Goal: Task Accomplishment & Management: Complete application form

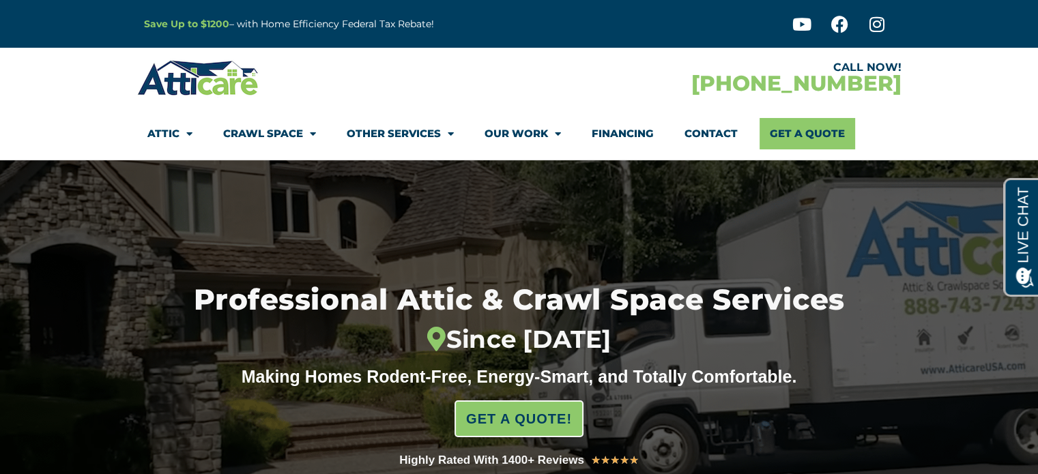
click at [804, 130] on link "Get A Quote" at bounding box center [808, 133] width 96 height 31
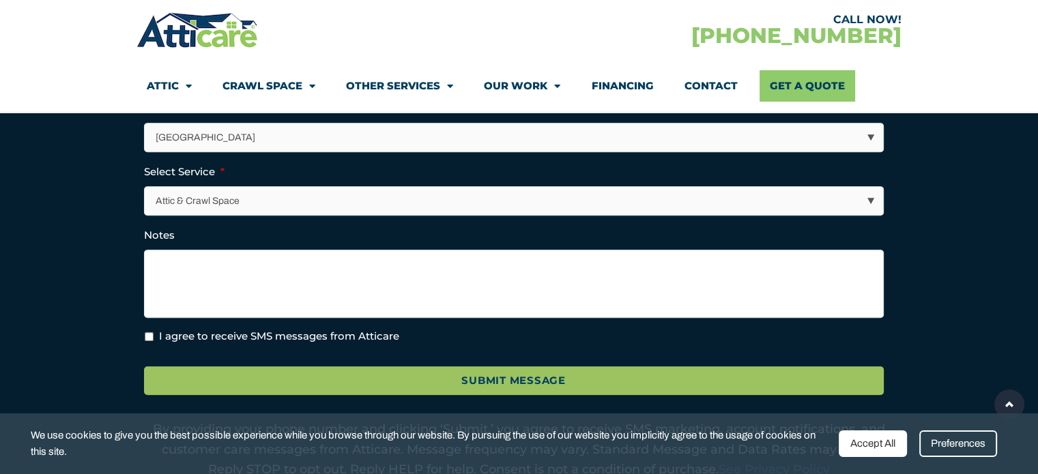
scroll to position [546, 0]
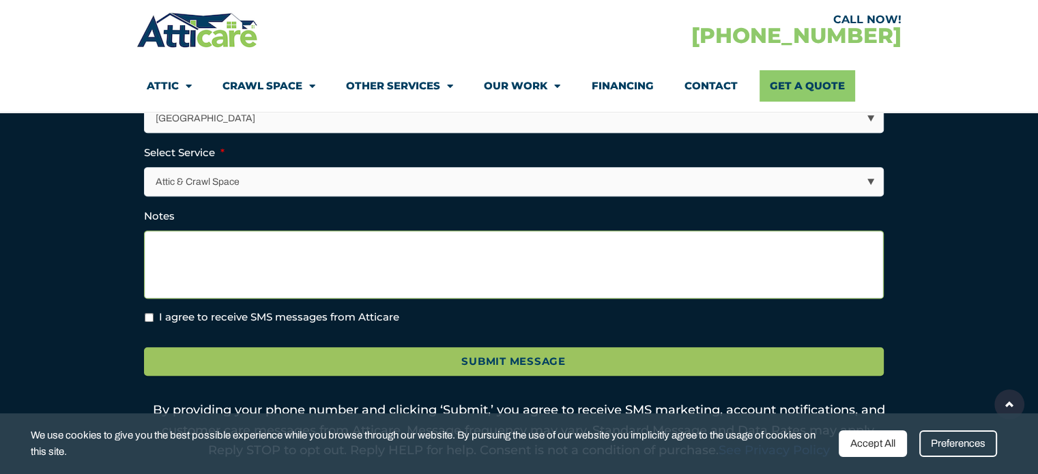
click at [199, 246] on textarea "Notes" at bounding box center [514, 265] width 740 height 68
paste textarea "We were referred by John Roff (roofing) and Cindy Tiemeyer (Warren County Housi…"
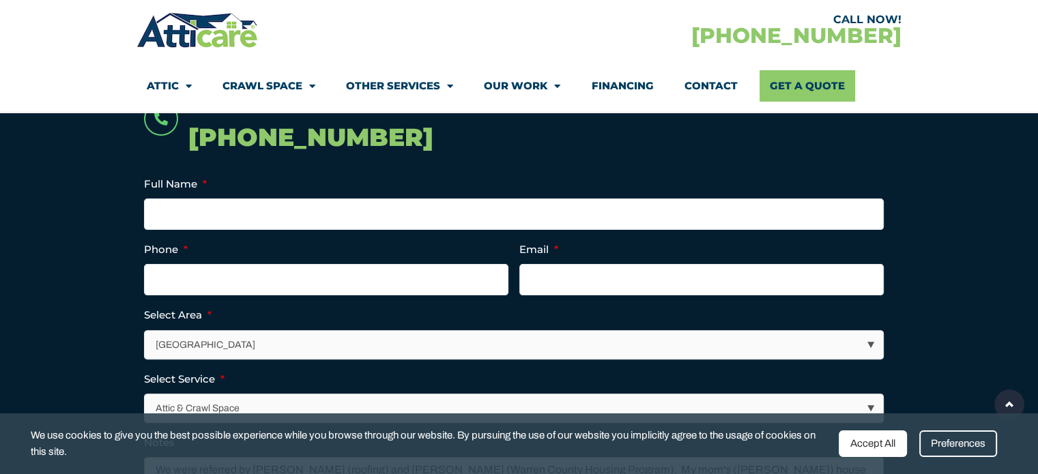
scroll to position [273, 0]
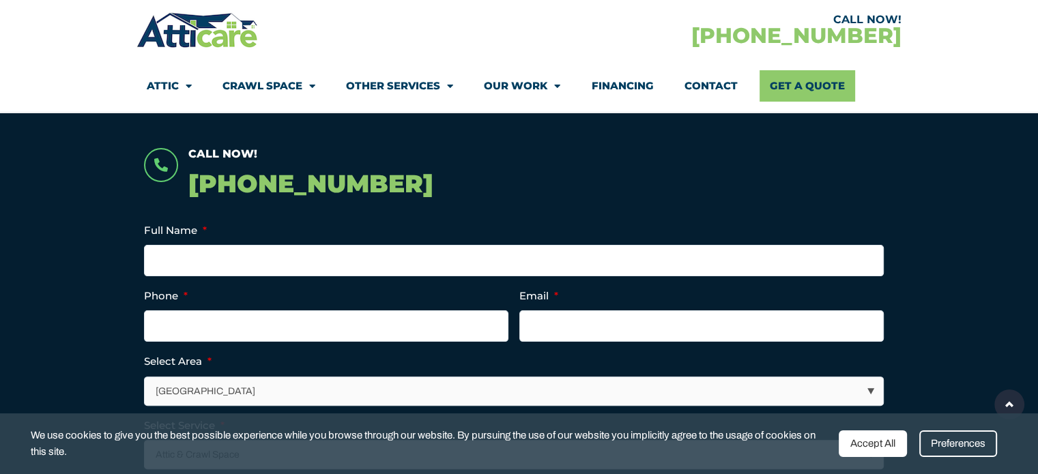
type textarea "We were referred by John Roff (roofing) and Cindy Tiemeyer (Warren County Housi…"
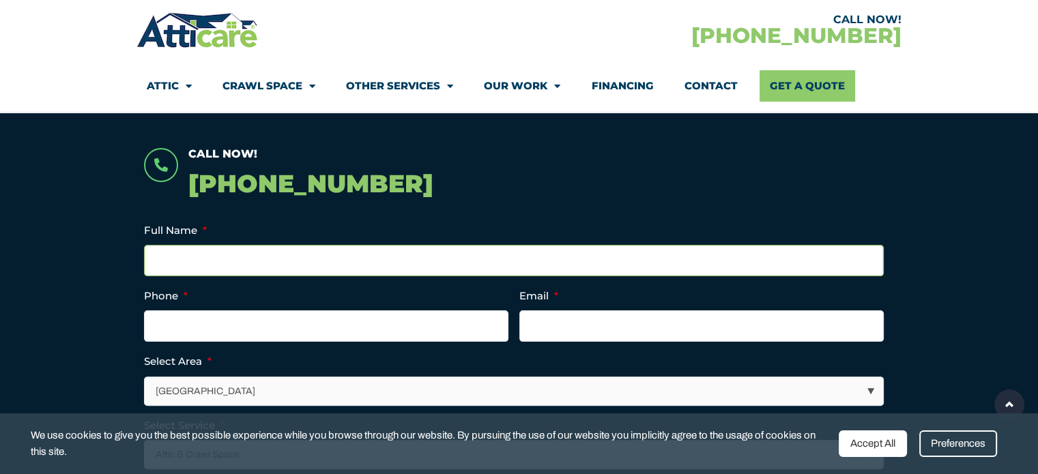
click at [311, 255] on input "Full Name *" at bounding box center [514, 260] width 740 height 31
type input "Henry (and Ruth) Skirbst"
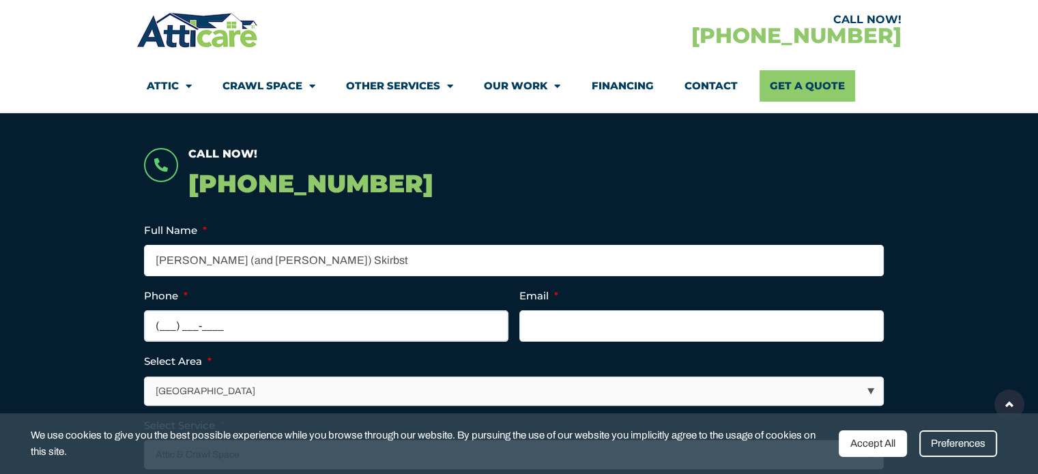
click at [283, 316] on input "(___) ___-____" at bounding box center [326, 326] width 364 height 31
type input "(484) 548-8860"
click at [565, 327] on input "Email *" at bounding box center [701, 326] width 364 height 31
type input "rskirbst@gmail.com"
click at [874, 387] on select "Los Angeles Area San Francisco Bay Area New Jersey / New York Area Other Areas" at bounding box center [514, 391] width 738 height 28
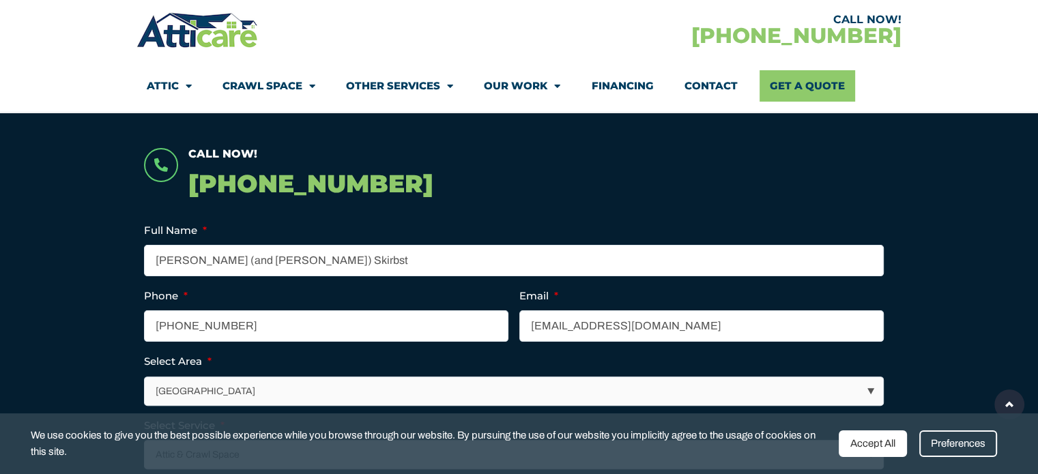
select select "New Jersey / New York Area"
click at [145, 377] on select "Los Angeles Area San Francisco Bay Area New Jersey / New York Area Other Areas" at bounding box center [514, 391] width 738 height 28
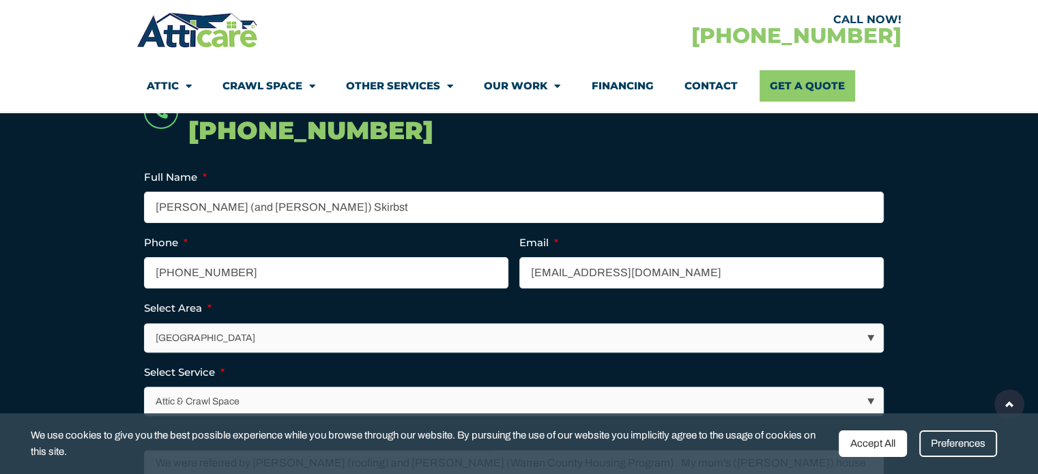
scroll to position [410, 0]
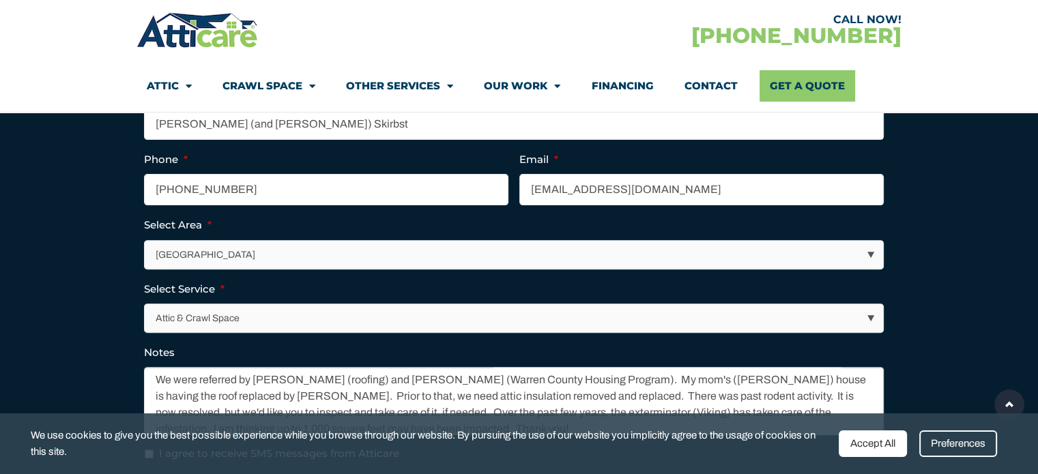
click at [227, 313] on select "Attic & Crawl Space Insulation Roofing Solar Energy Other Services" at bounding box center [514, 318] width 738 height 28
select select "Insulation"
click at [145, 304] on select "Attic & Crawl Space Insulation Roofing Solar Energy Other Services" at bounding box center [514, 318] width 738 height 28
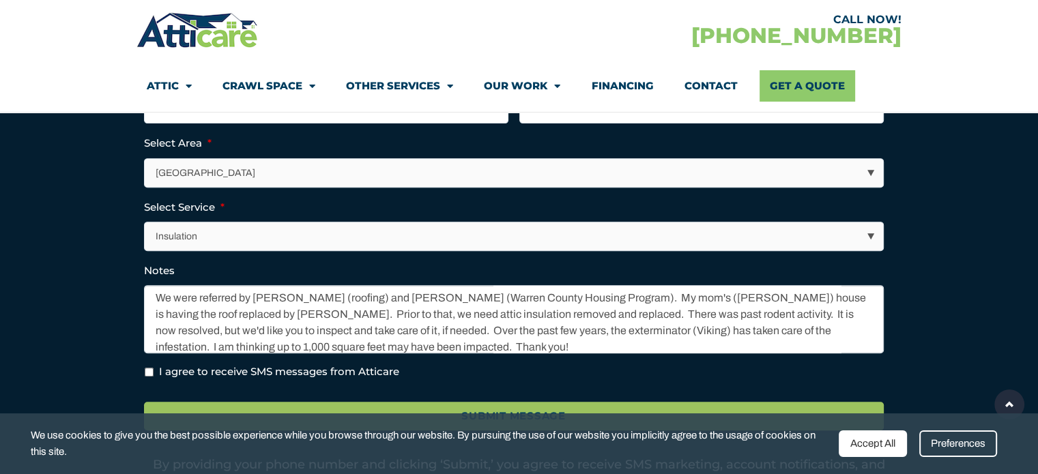
scroll to position [546, 0]
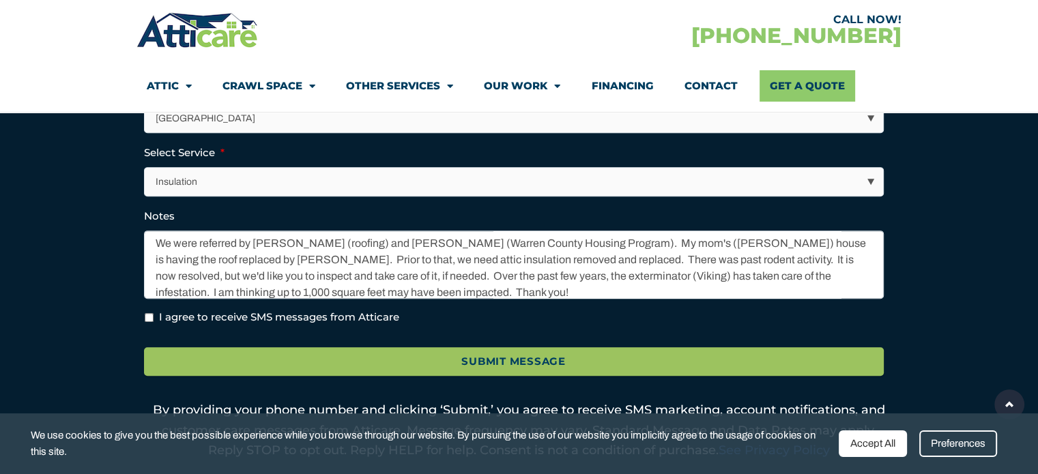
click at [147, 315] on input "I agree to receive SMS messages from Atticare" at bounding box center [149, 317] width 9 height 9
checkbox input "true"
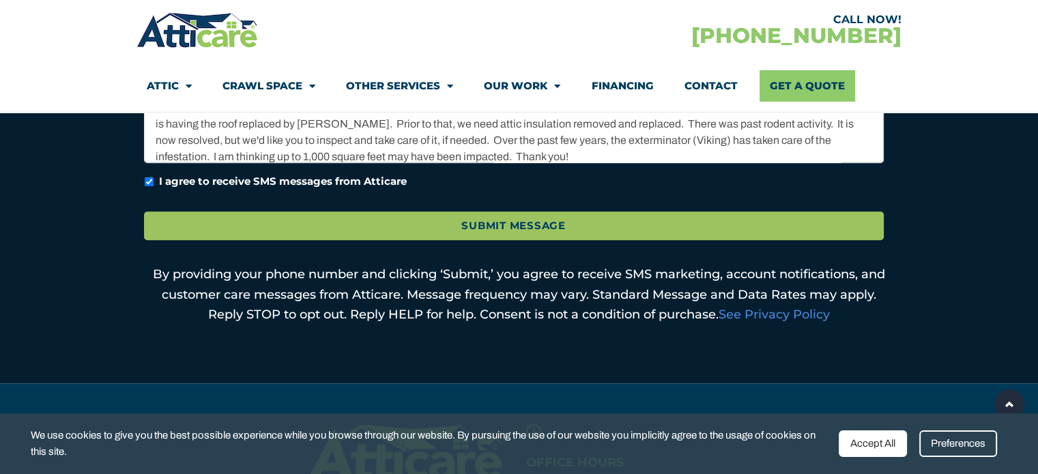
scroll to position [683, 0]
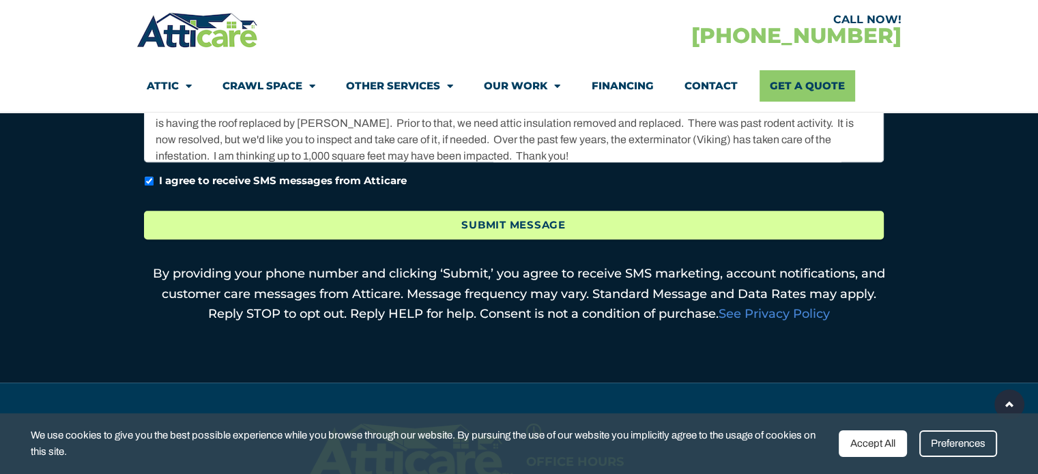
click at [518, 223] on input "Submit Message" at bounding box center [514, 225] width 740 height 29
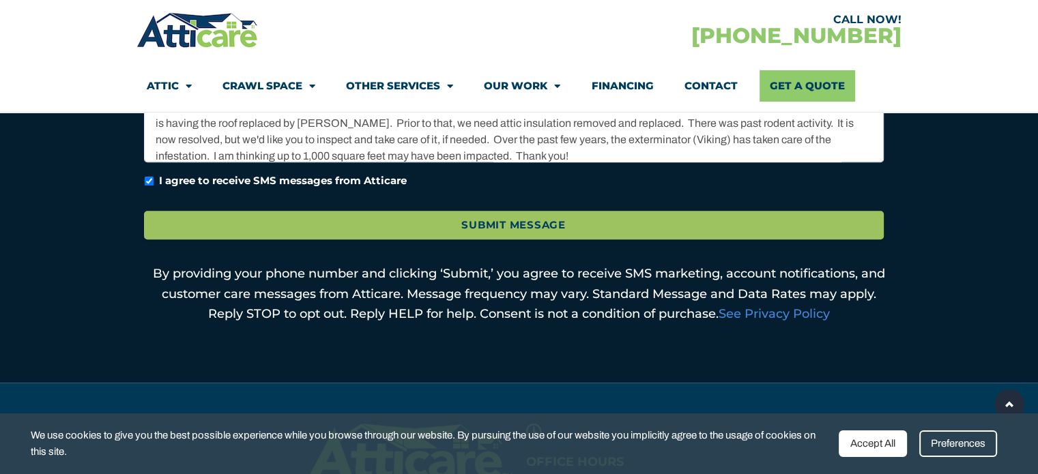
click at [865, 441] on div "Accept All" at bounding box center [873, 444] width 68 height 27
